Goal: Find specific page/section: Find specific page/section

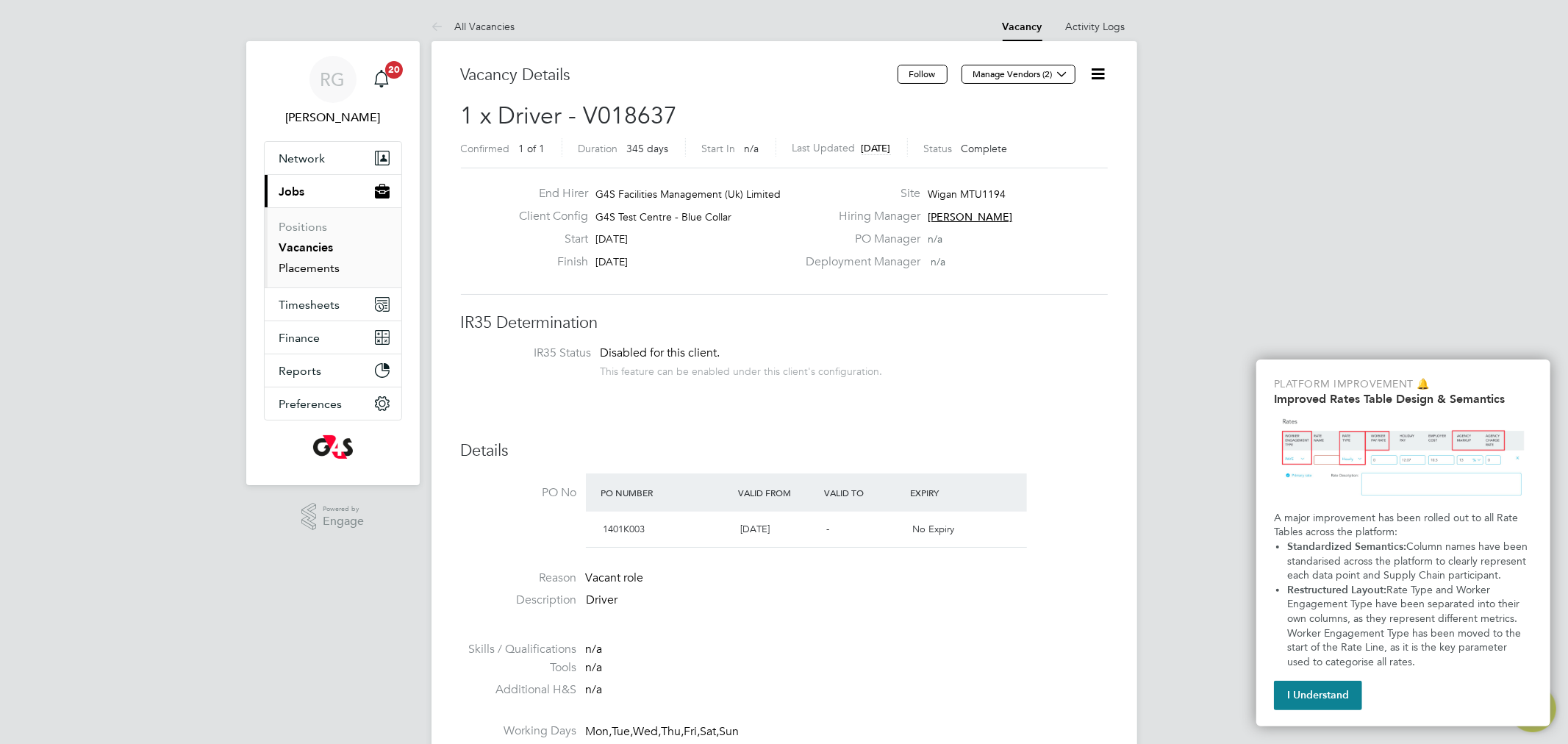
click at [310, 270] on link "Placements" at bounding box center [309, 267] width 61 height 14
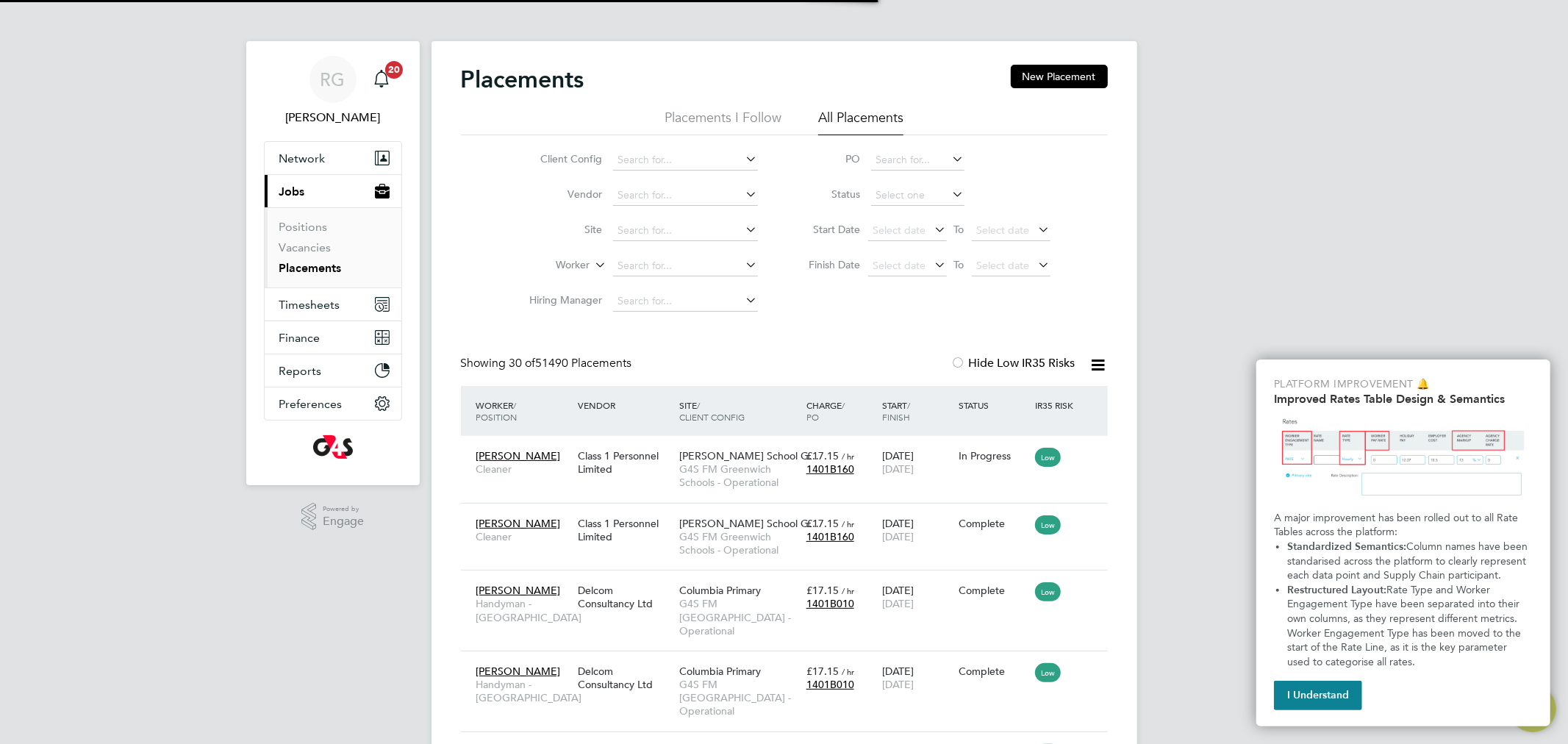
scroll to position [55, 128]
click at [636, 299] on input at bounding box center [685, 301] width 145 height 21
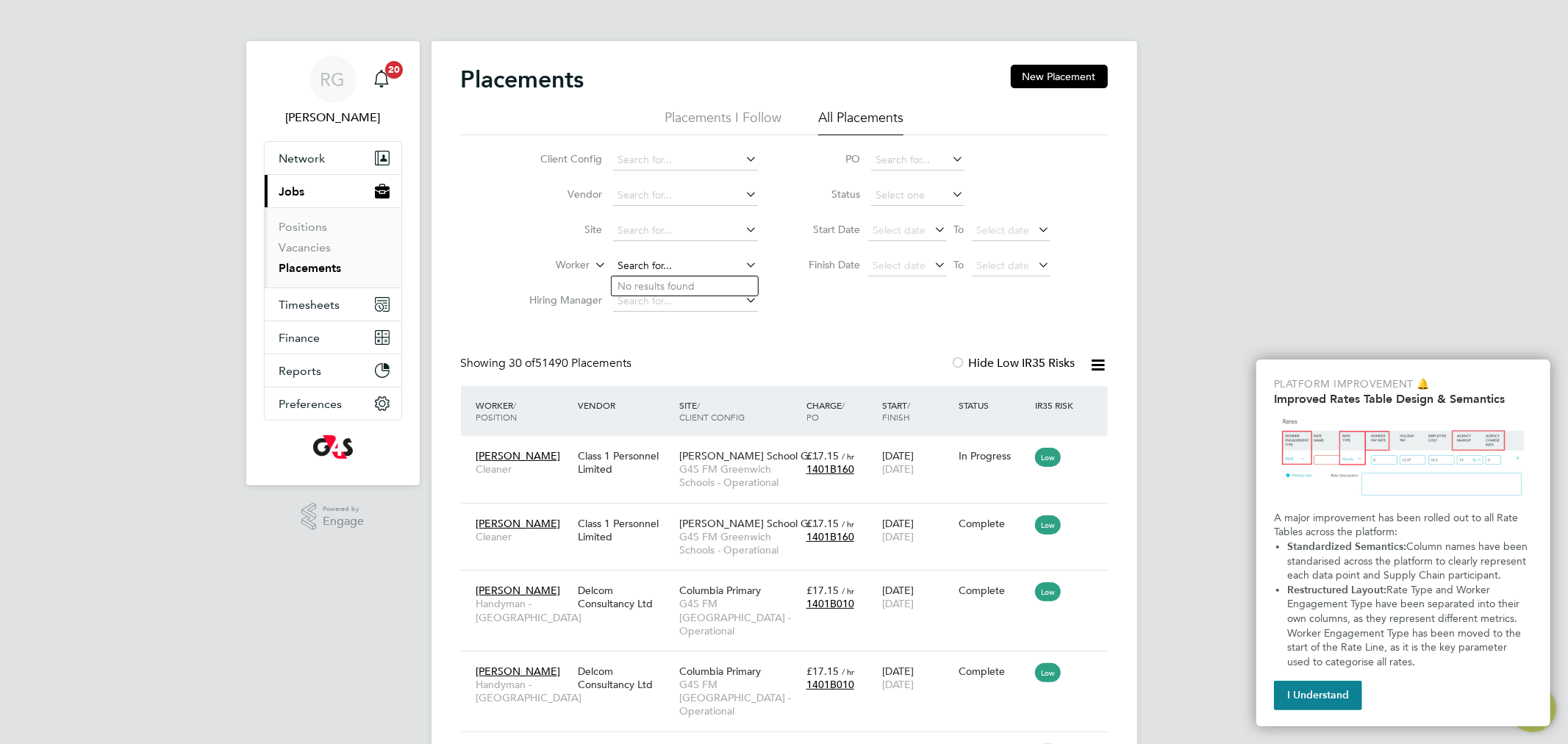
click at [640, 259] on input at bounding box center [685, 266] width 145 height 21
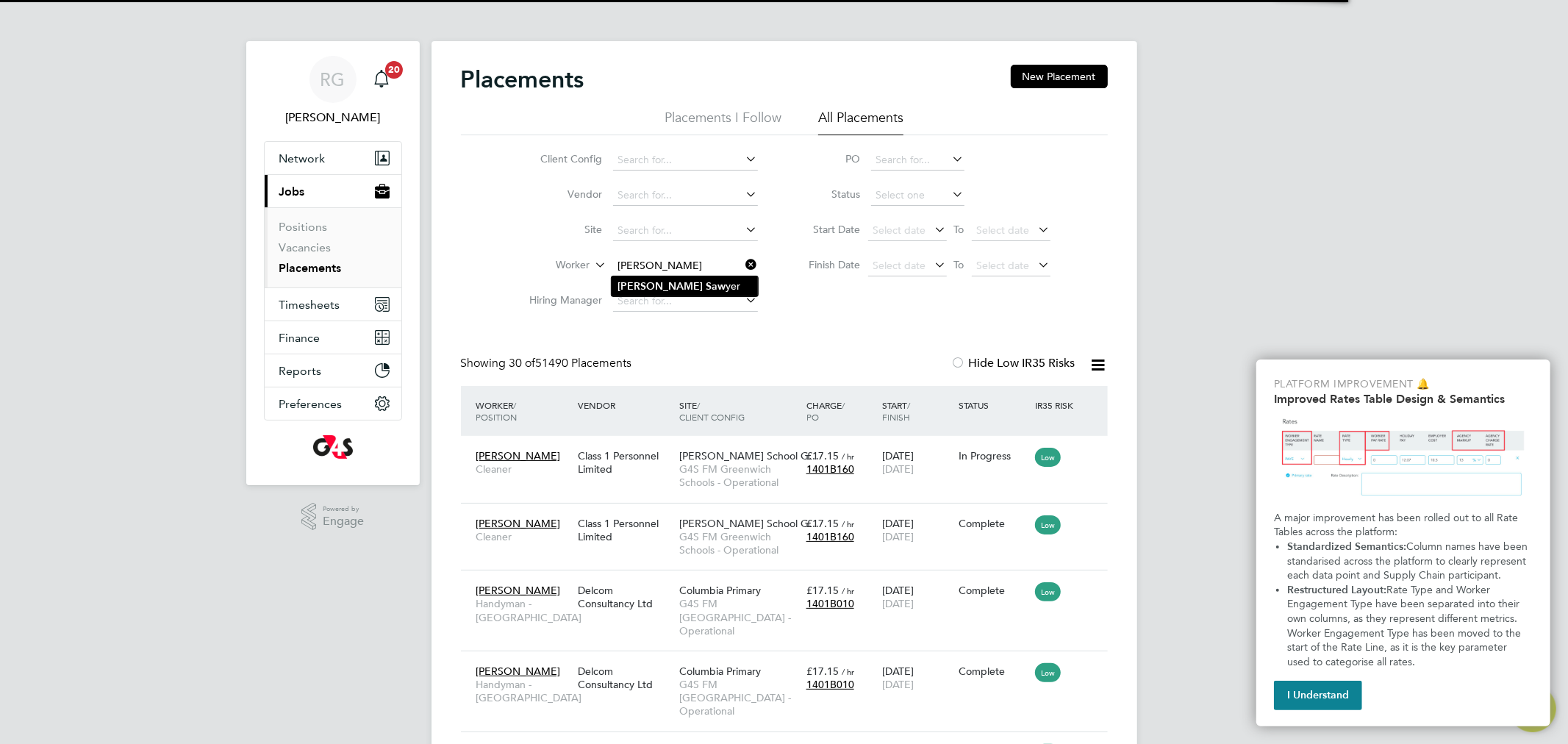
click at [706, 280] on b "Saw" at bounding box center [715, 286] width 20 height 13
type input "[PERSON_NAME]"
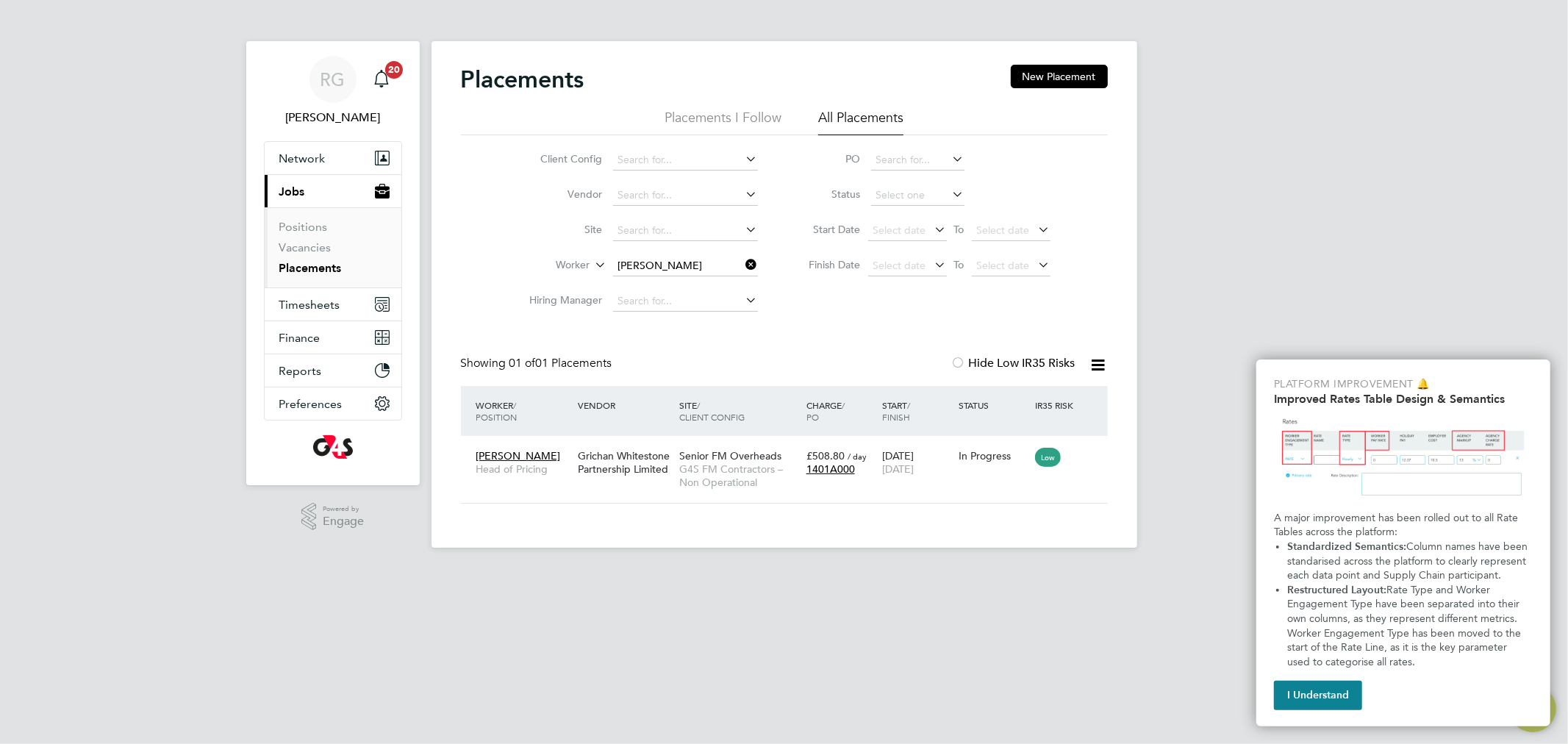
click at [685, 267] on input "[PERSON_NAME]" at bounding box center [685, 266] width 145 height 21
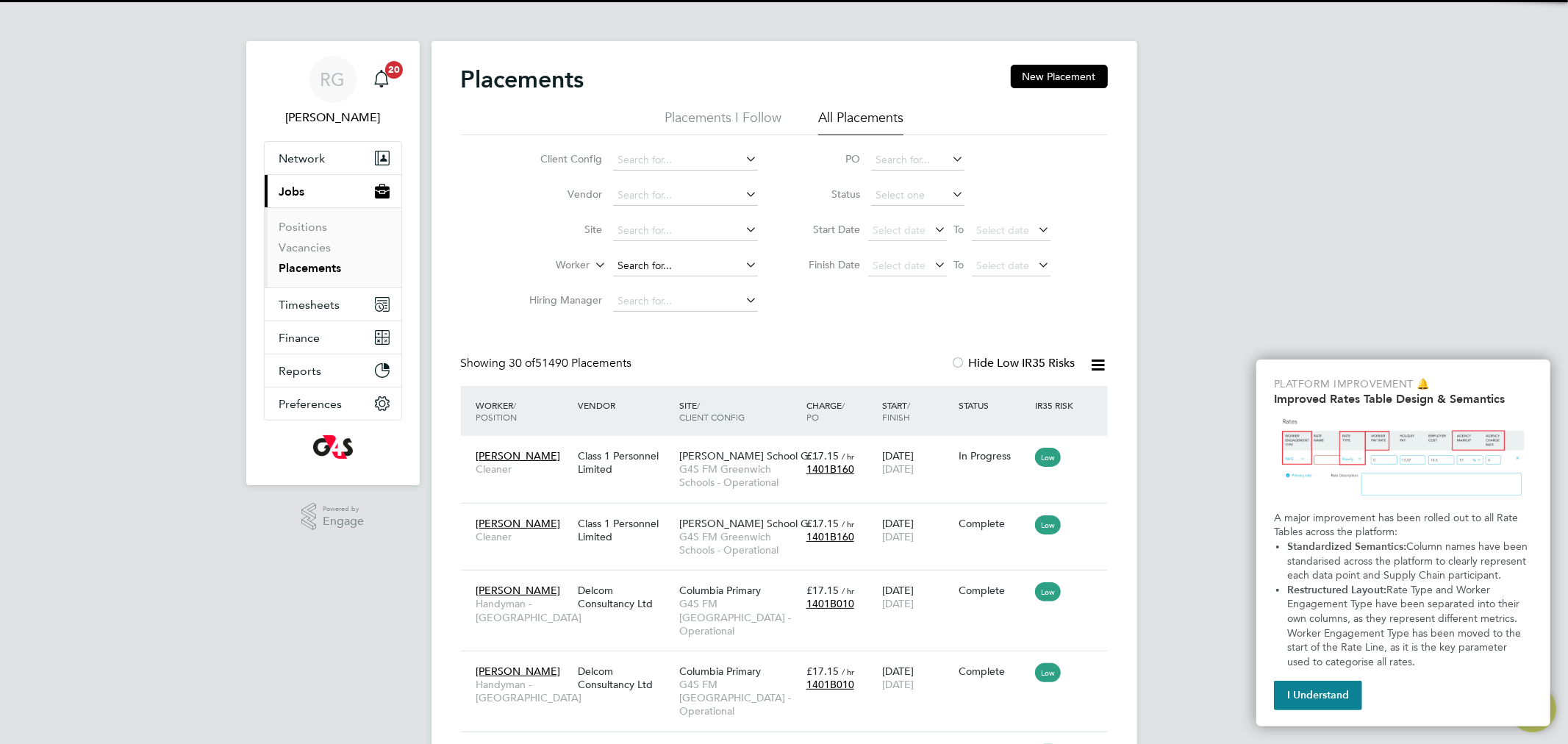
scroll to position [55, 128]
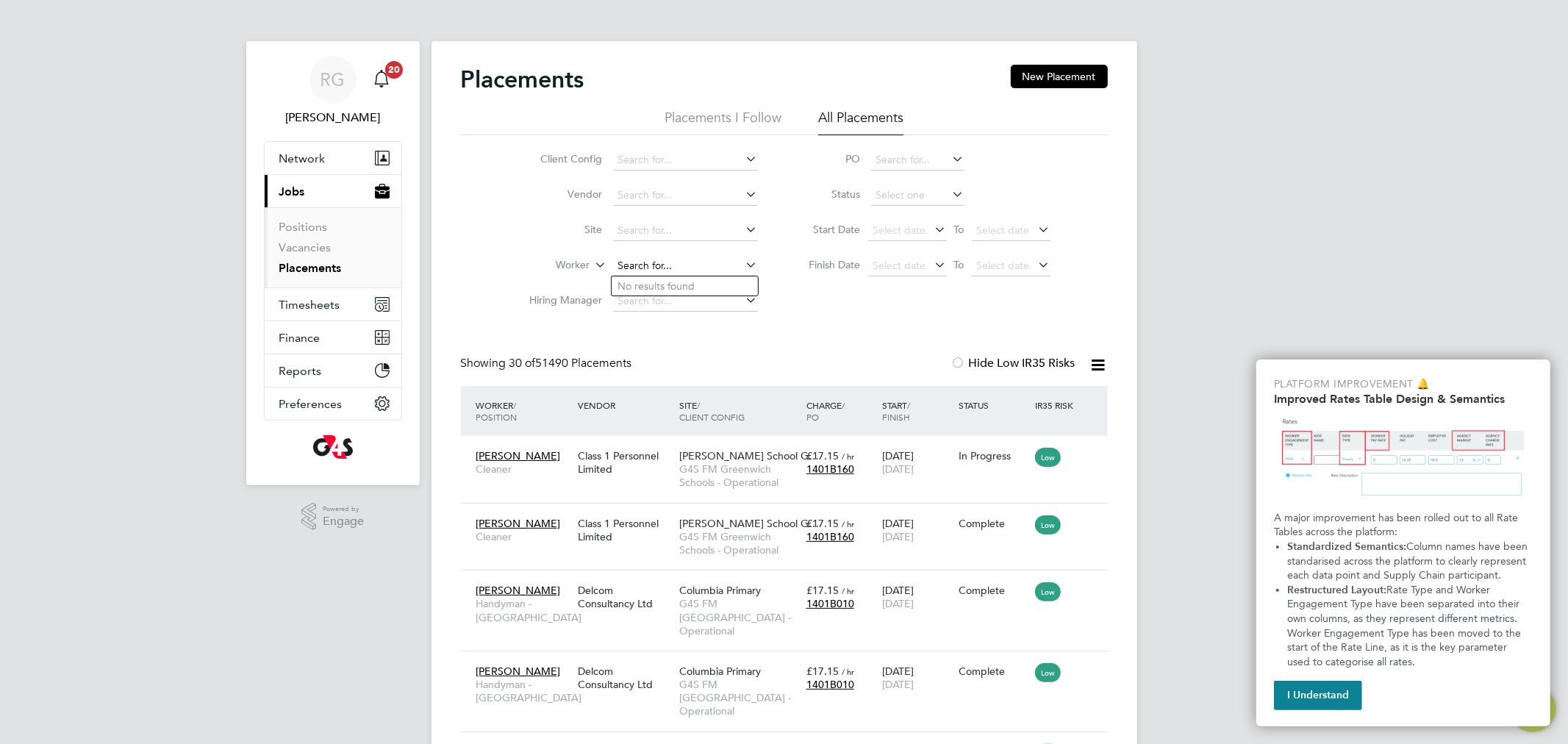
click at [682, 269] on input at bounding box center [685, 266] width 145 height 21
paste input "[PERSON_NAME]"
type input "[PERSON_NAME]"
click at [663, 282] on b "[PERSON_NAME]" at bounding box center [680, 286] width 86 height 13
